Goal: Task Accomplishment & Management: Complete application form

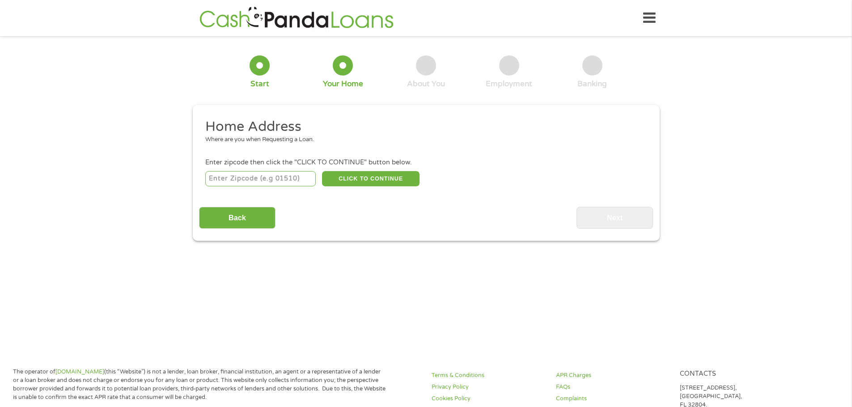
click at [234, 177] on input "number" at bounding box center [260, 178] width 110 height 15
type input "60104"
click at [359, 172] on button "CLICK TO CONTINUE" at bounding box center [370, 178] width 97 height 15
type input "60104"
type input "Bellwood"
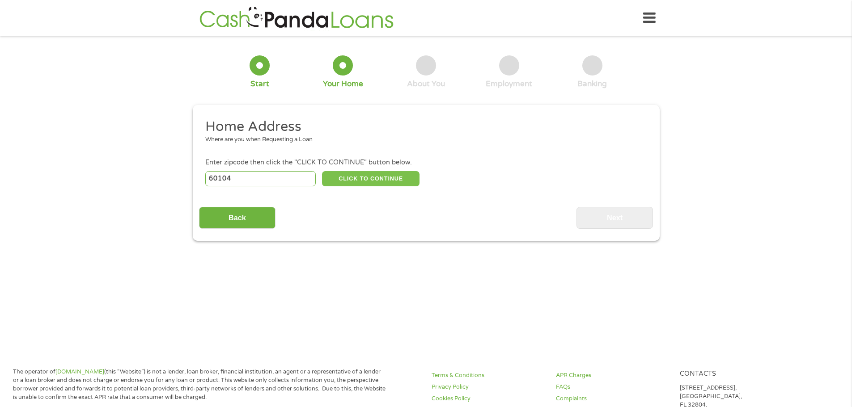
select select "[US_STATE]"
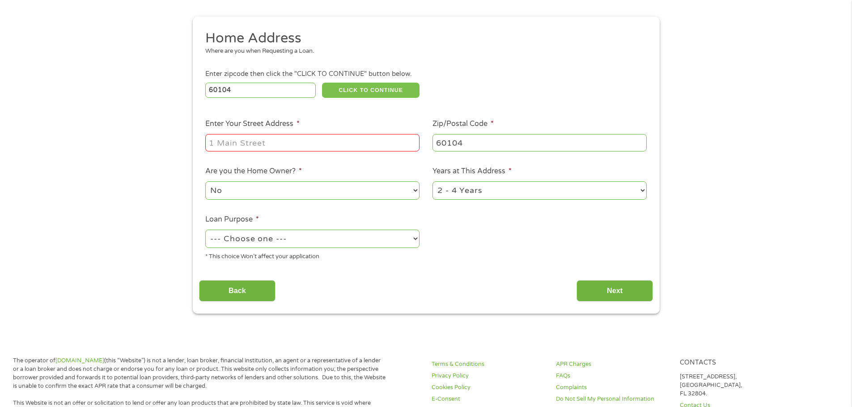
scroll to position [89, 0]
click at [305, 145] on input "Enter Your Street Address *" at bounding box center [312, 141] width 214 height 17
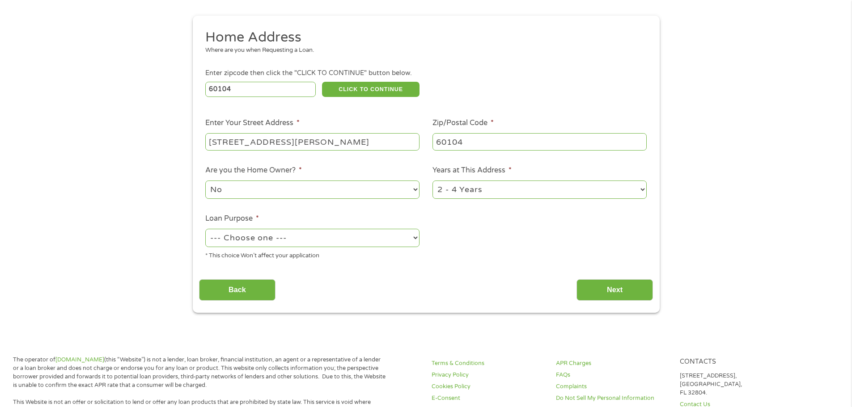
type input "[STREET_ADDRESS][PERSON_NAME]"
click at [641, 189] on select "1 Year or less 1 - 2 Years 2 - 4 Years Over 4 Years" at bounding box center [539, 190] width 214 height 18
select select "60months"
click at [432, 181] on select "1 Year or less 1 - 2 Years 2 - 4 Years Over 4 Years" at bounding box center [539, 190] width 214 height 18
click at [415, 235] on select "--- Choose one --- Pay Bills Debt Consolidation Home Improvement Major Purchase…" at bounding box center [312, 238] width 214 height 18
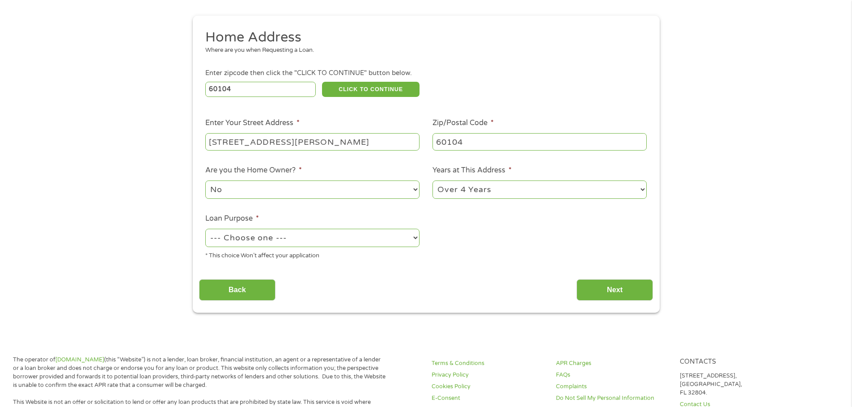
select select "other"
click at [205, 229] on select "--- Choose one --- Pay Bills Debt Consolidation Home Improvement Major Purchase…" at bounding box center [312, 238] width 214 height 18
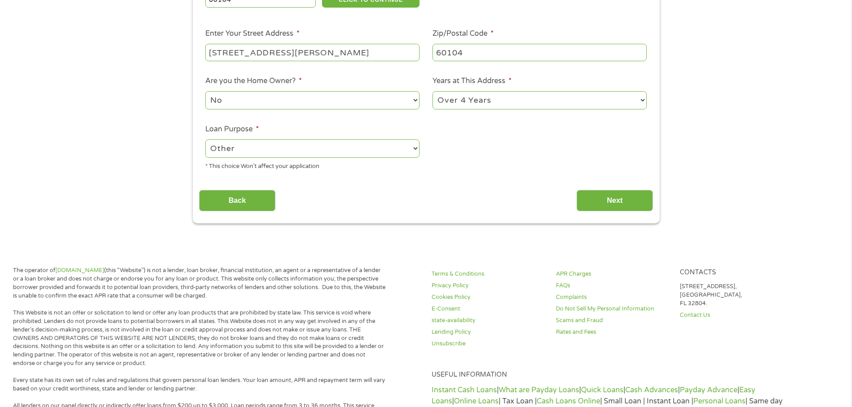
scroll to position [134, 0]
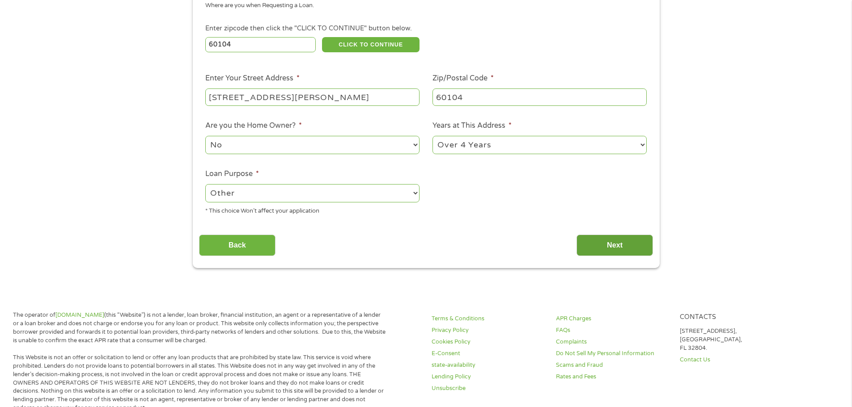
click at [616, 242] on input "Next" at bounding box center [614, 246] width 76 height 22
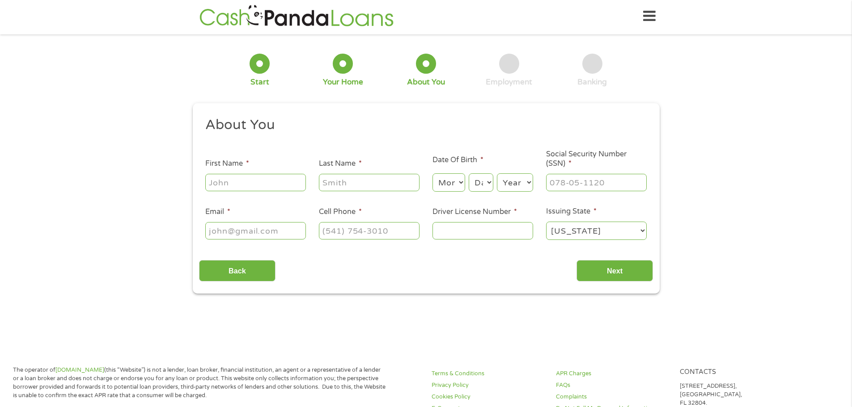
scroll to position [0, 0]
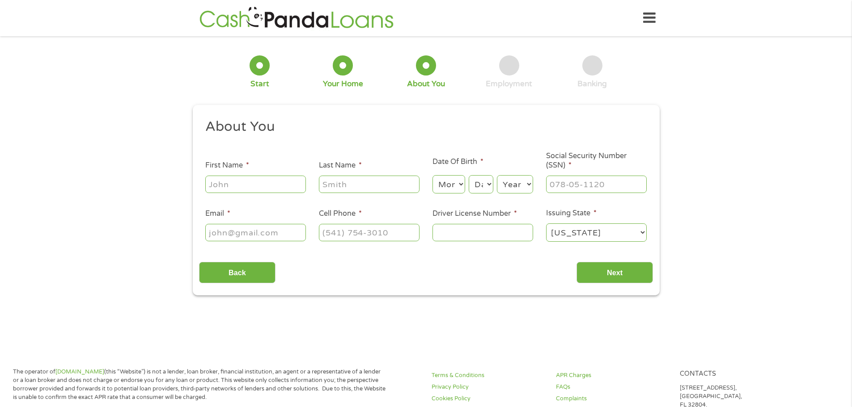
click at [264, 183] on input "First Name *" at bounding box center [255, 184] width 101 height 17
type input "[PERSON_NAME]"
click at [365, 175] on div at bounding box center [369, 184] width 101 height 21
click at [373, 182] on input "Last Name *" at bounding box center [369, 184] width 101 height 17
type input "[PERSON_NAME]"
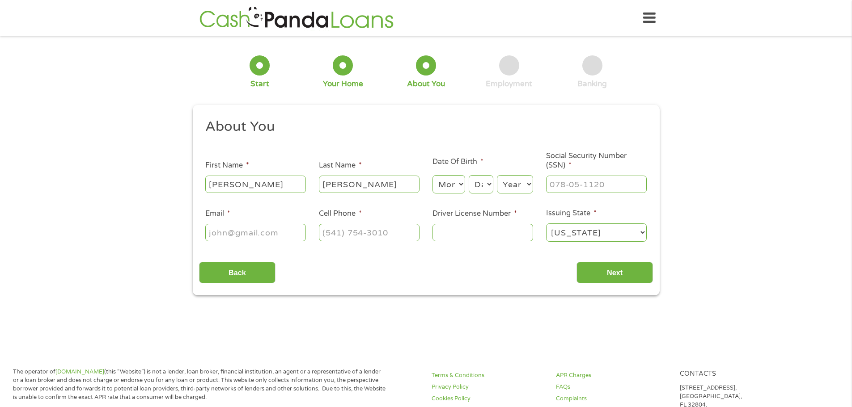
click at [459, 181] on select "Month 1 2 3 4 5 6 7 8 9 10 11 12" at bounding box center [448, 184] width 33 height 18
select select "4"
click at [432, 175] on select "Month 1 2 3 4 5 6 7 8 9 10 11 12" at bounding box center [448, 184] width 33 height 18
click at [483, 183] on select "Day 1 2 3 4 5 6 7 8 9 10 11 12 13 14 15 16 17 18 19 20 21 22 23 24 25 26 27 28 …" at bounding box center [480, 184] width 24 height 18
select select "28"
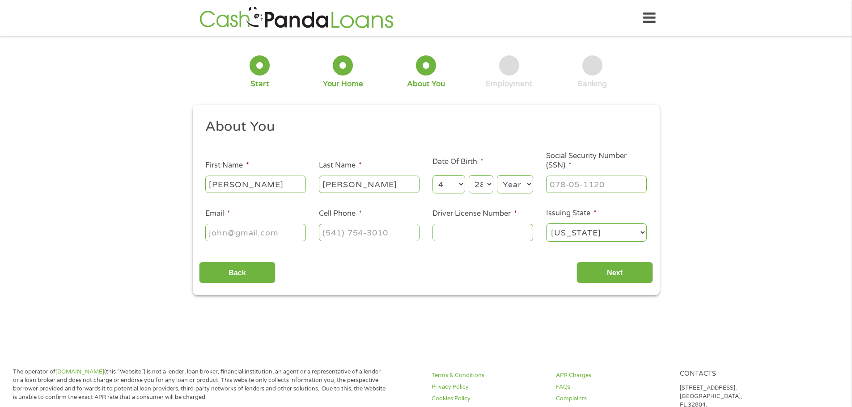
click at [468, 175] on select "Day 1 2 3 4 5 6 7 8 9 10 11 12 13 14 15 16 17 18 19 20 21 22 23 24 25 26 27 28 …" at bounding box center [480, 184] width 24 height 18
click at [525, 184] on select "Year [DATE] 2006 2005 2004 2003 2002 2001 2000 1999 1998 1997 1996 1995 1994 19…" at bounding box center [515, 184] width 36 height 18
select select "1961"
click at [497, 175] on select "Year [DATE] 2006 2005 2004 2003 2002 2001 2000 1999 1998 1997 1996 1995 1994 19…" at bounding box center [515, 184] width 36 height 18
click at [559, 183] on input "___-__-____" at bounding box center [596, 184] width 101 height 17
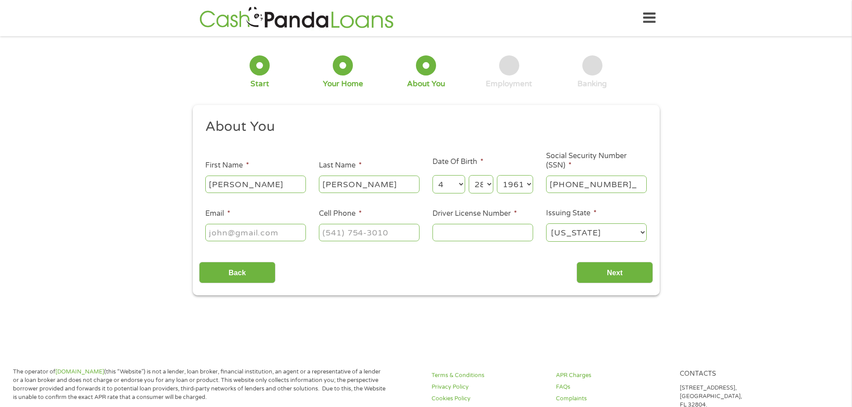
type input "341-60-6847"
click at [230, 229] on input "Email *" at bounding box center [255, 232] width 101 height 17
type input "[PERSON_NAME][EMAIL_ADDRESS][PERSON_NAME][DOMAIN_NAME]"
click at [326, 232] on input "(___) ___-____" at bounding box center [369, 232] width 101 height 17
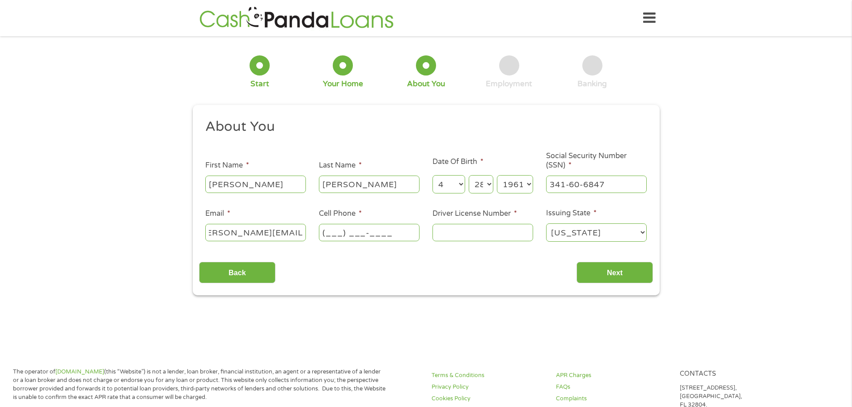
scroll to position [0, 0]
type input "[PHONE_NUMBER]"
click at [449, 228] on div at bounding box center [482, 233] width 101 height 21
click at [458, 235] on input "Driver License Number *" at bounding box center [482, 232] width 101 height 17
type input "g"
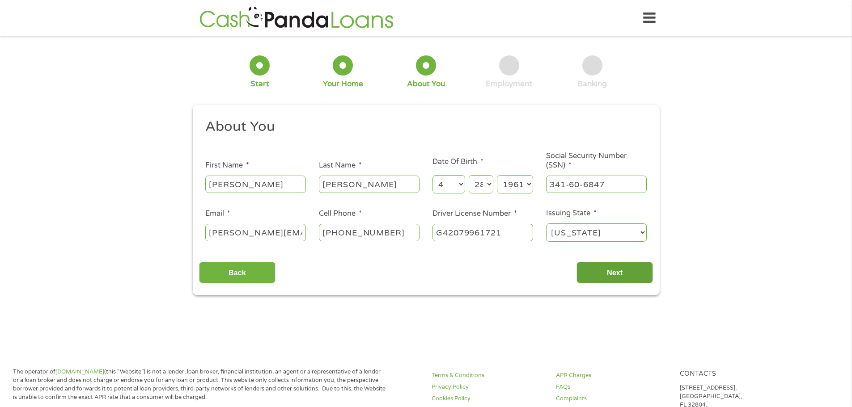
type input "G42079961721"
click at [610, 271] on input "Next" at bounding box center [614, 273] width 76 height 22
click at [643, 232] on select "[US_STATE] [US_STATE] [US_STATE] [US_STATE] [US_STATE] [US_STATE] [US_STATE] [U…" at bounding box center [596, 233] width 101 height 18
click at [546, 224] on select "[US_STATE] [US_STATE] [US_STATE] [US_STATE] [US_STATE] [US_STATE] [US_STATE] [U…" at bounding box center [596, 233] width 101 height 18
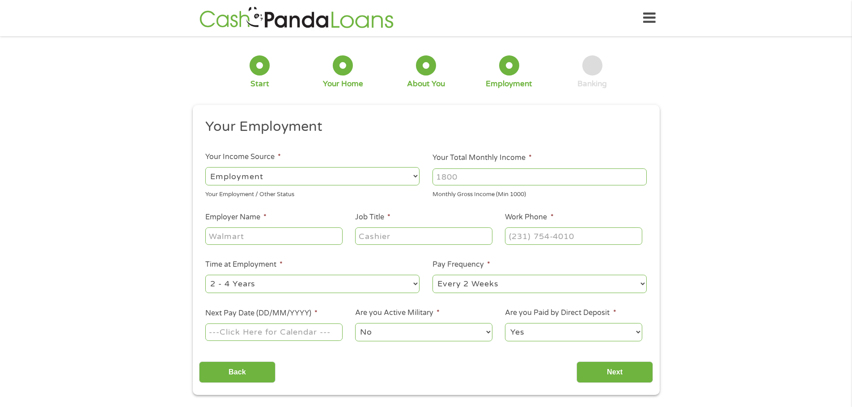
click at [415, 174] on select "--- Choose one --- Employment [DEMOGRAPHIC_DATA] Benefits" at bounding box center [312, 176] width 214 height 18
click at [205, 167] on select "--- Choose one --- Employment [DEMOGRAPHIC_DATA] Benefits" at bounding box center [312, 176] width 214 height 18
click at [463, 173] on input "Your Total Monthly Income *" at bounding box center [539, 177] width 214 height 17
type input "3"
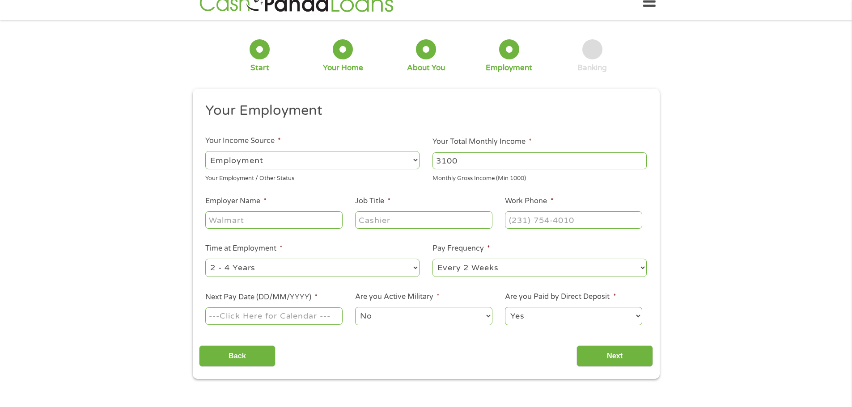
scroll to position [45, 0]
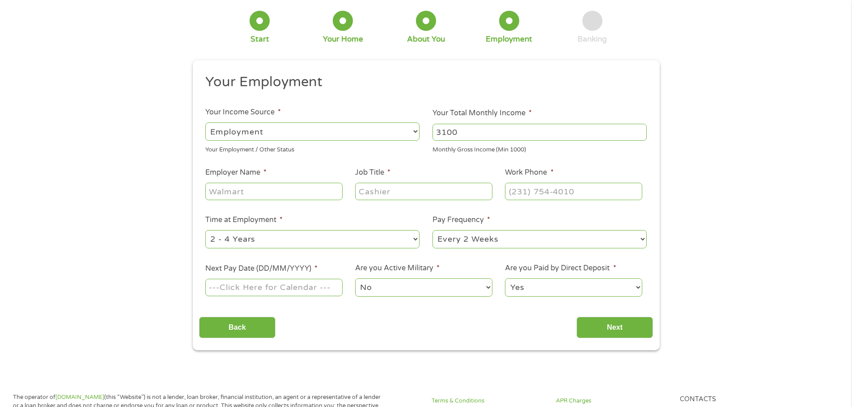
type input "3100"
click at [245, 194] on input "Employer Name *" at bounding box center [273, 191] width 137 height 17
type input "ZACKS INVESTMENT MANAGEMENT"
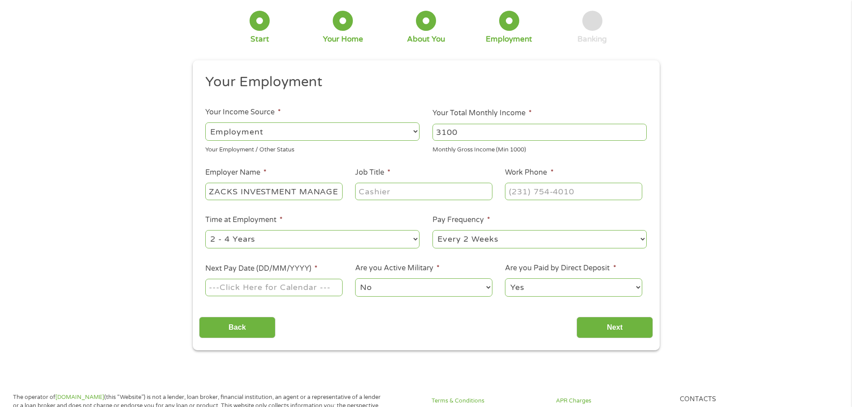
click at [402, 191] on input "Job Title *" at bounding box center [423, 191] width 137 height 17
type input "OPERATIONS SPECIALIST"
click at [515, 187] on input "(___) ___-____" at bounding box center [573, 191] width 137 height 17
type input "[PHONE_NUMBER]"
click at [413, 236] on select "--- Choose one --- 1 Year or less 1 - 2 Years 2 - 4 Years Over 4 Years" at bounding box center [312, 239] width 214 height 18
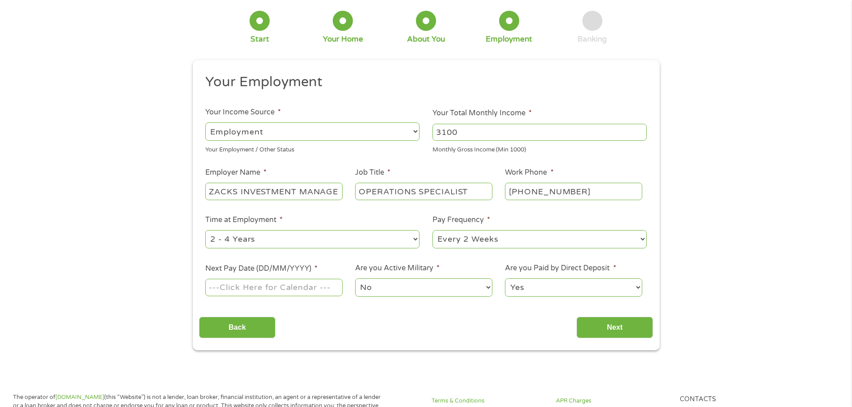
select select "60months"
click at [205, 230] on select "--- Choose one --- 1 Year or less 1 - 2 Years 2 - 4 Years Over 4 Years" at bounding box center [312, 239] width 214 height 18
click at [642, 238] on select "--- Choose one --- Every 2 Weeks Every Week Monthly Semi-Monthly" at bounding box center [539, 239] width 214 height 18
select select "semimonthly"
click at [432, 230] on select "--- Choose one --- Every 2 Weeks Every Week Monthly Semi-Monthly" at bounding box center [539, 239] width 214 height 18
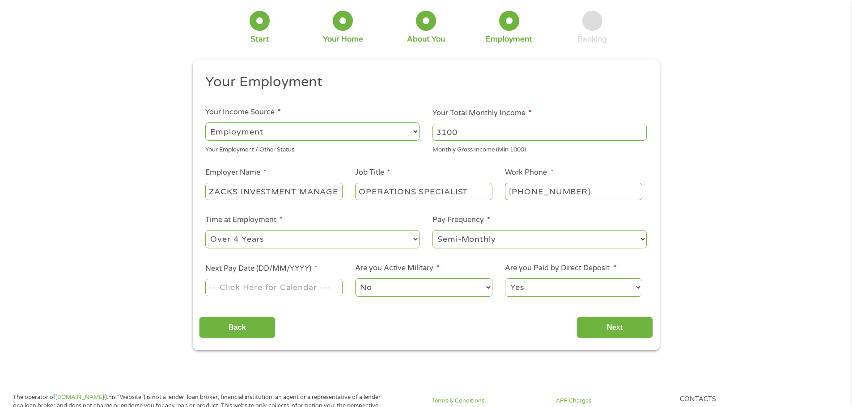
click at [332, 291] on input "Next Pay Date (DD/MM/YYYY) *" at bounding box center [273, 287] width 137 height 17
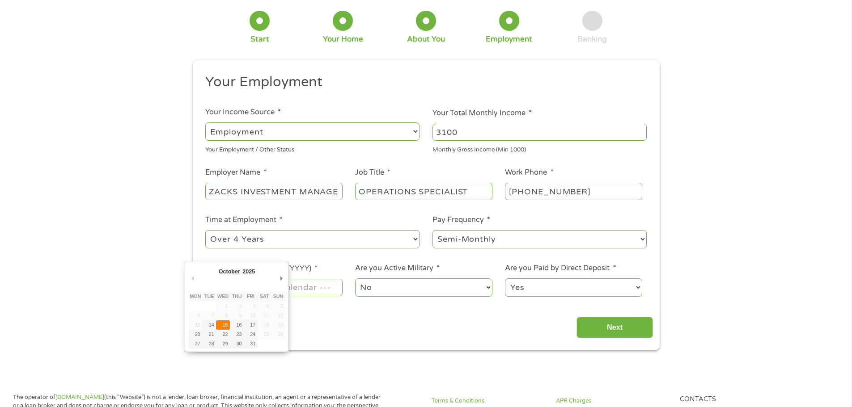
type input "[DATE]"
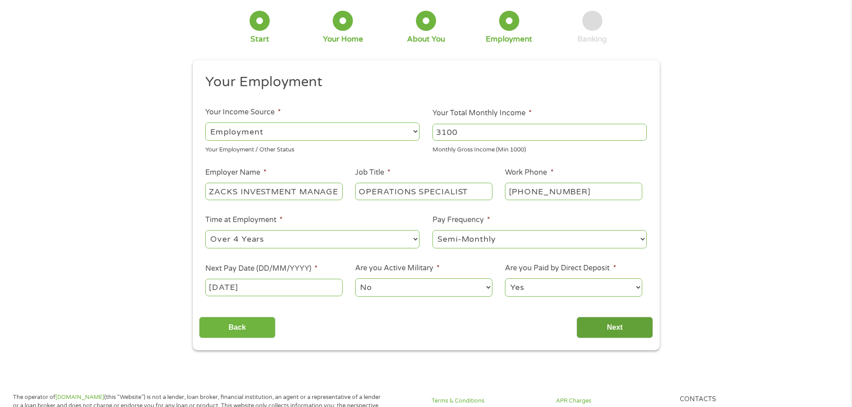
click at [612, 327] on input "Next" at bounding box center [614, 328] width 76 height 22
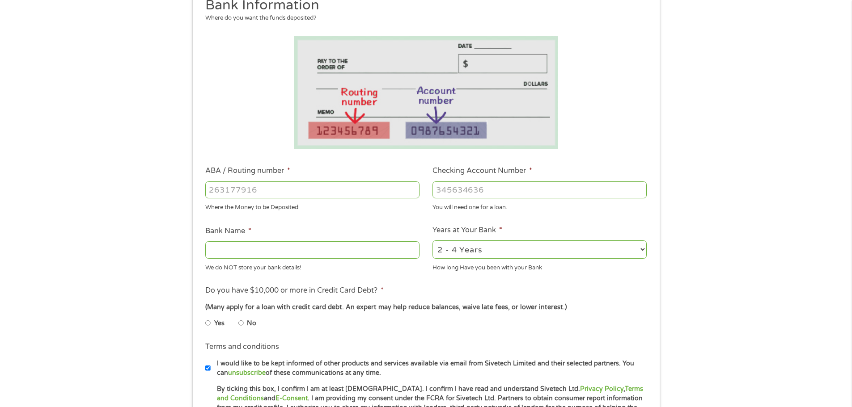
scroll to position [134, 0]
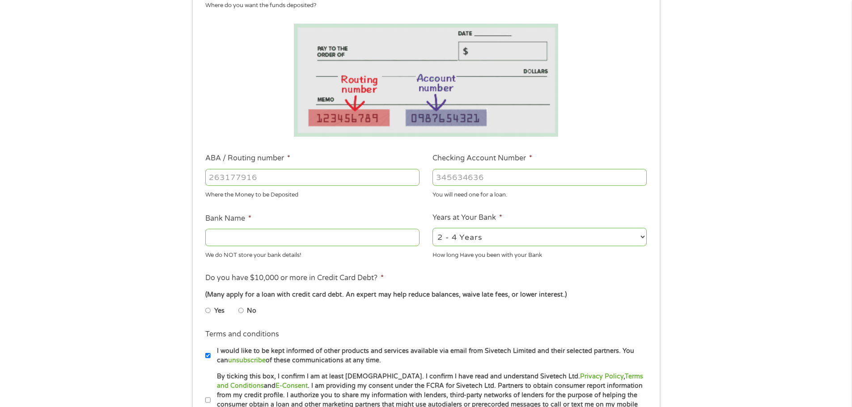
click at [235, 178] on input "ABA / Routing number *" at bounding box center [312, 177] width 214 height 17
type input "071000013"
type input "JPMORGAN CHASE BANK NA"
type input "071000013"
click at [443, 175] on input "Checking Account Number *" at bounding box center [539, 177] width 214 height 17
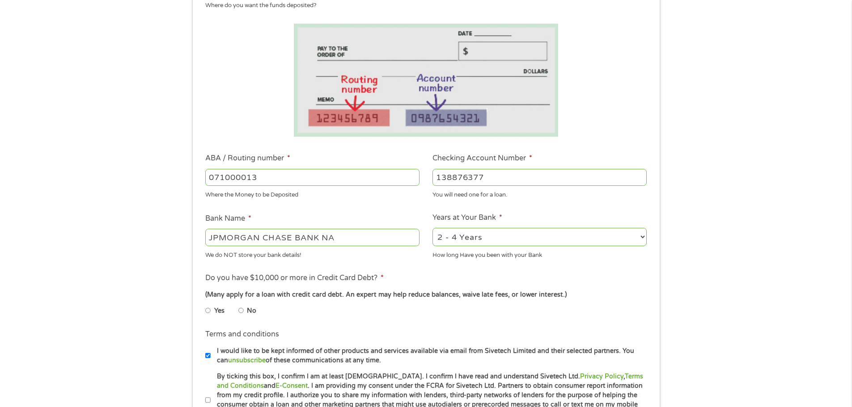
type input "138876377"
click at [641, 237] on select "2 - 4 Years 6 - 12 Months 1 - 2 Years Over 4 Years" at bounding box center [539, 237] width 214 height 18
select select "60months"
click at [432, 228] on select "2 - 4 Years 6 - 12 Months 1 - 2 Years Over 4 Years" at bounding box center [539, 237] width 214 height 18
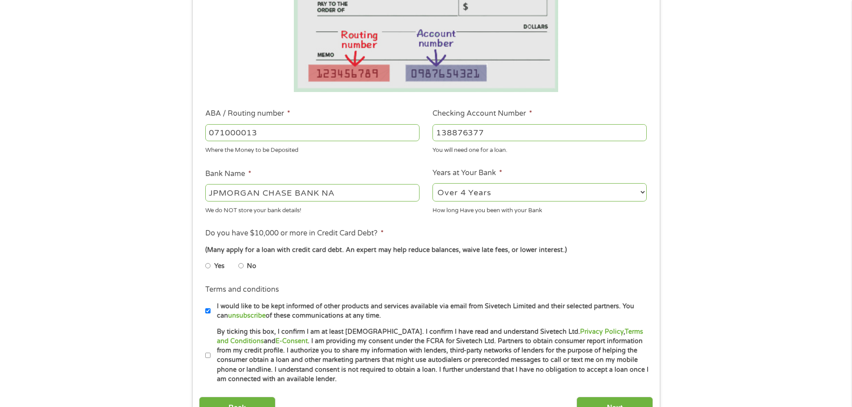
scroll to position [313, 0]
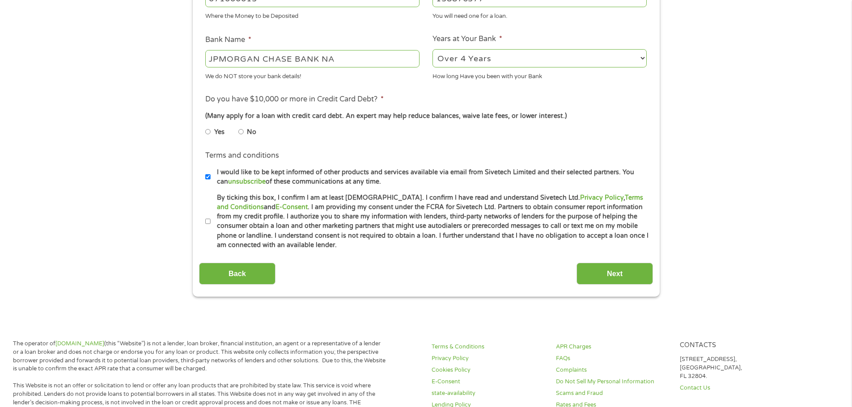
click at [243, 133] on input "No" at bounding box center [240, 132] width 5 height 14
radio input "true"
click at [206, 176] on input "I would like to be kept informed of other products and services available via e…" at bounding box center [207, 177] width 5 height 14
checkbox input "false"
click at [207, 224] on input "By ticking this box, I confirm I am at least [DEMOGRAPHIC_DATA]. I confirm I ha…" at bounding box center [207, 222] width 5 height 14
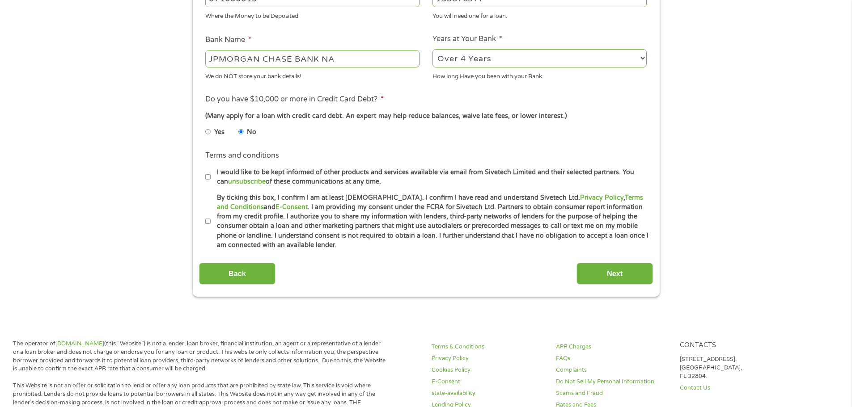
checkbox input "true"
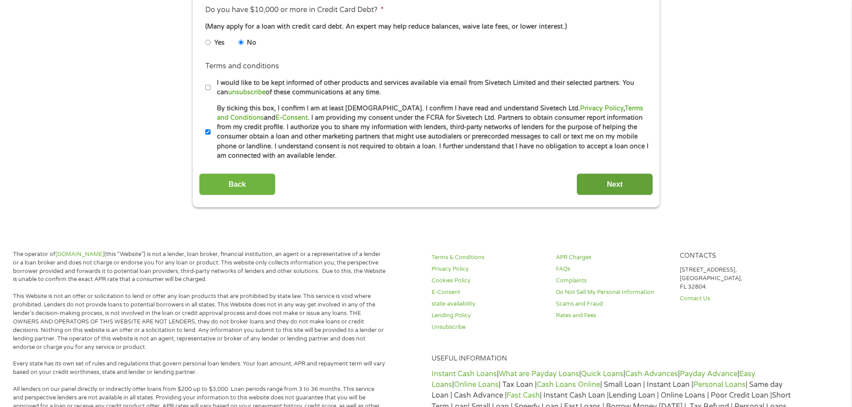
click at [620, 185] on input "Next" at bounding box center [614, 184] width 76 height 22
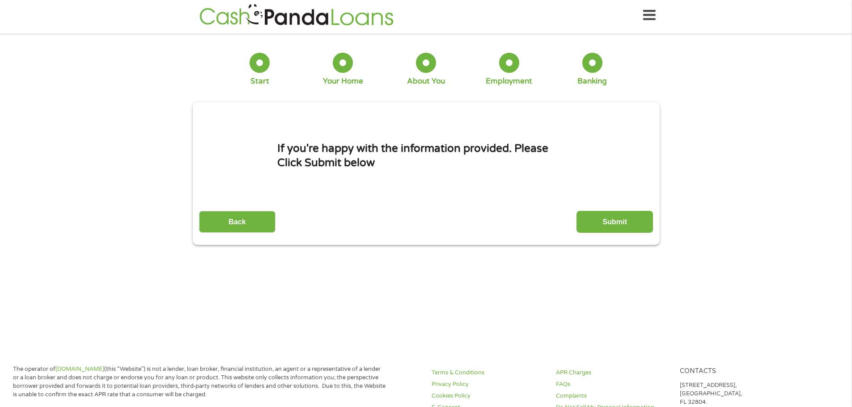
scroll to position [0, 0]
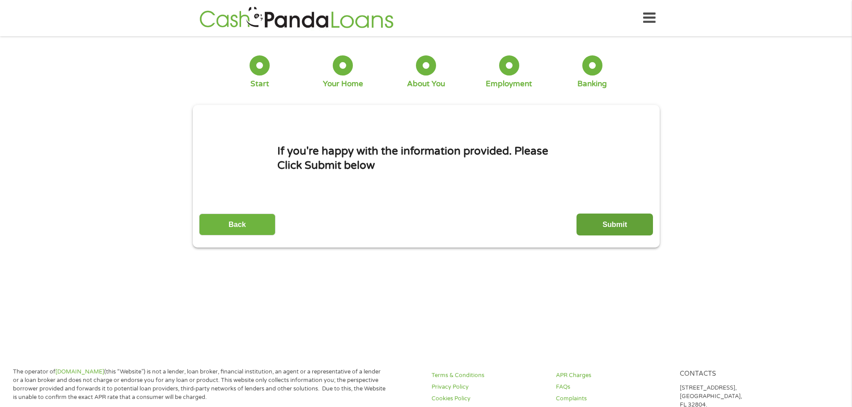
click at [617, 222] on input "Submit" at bounding box center [614, 225] width 76 height 22
